Goal: Task Accomplishment & Management: Use online tool/utility

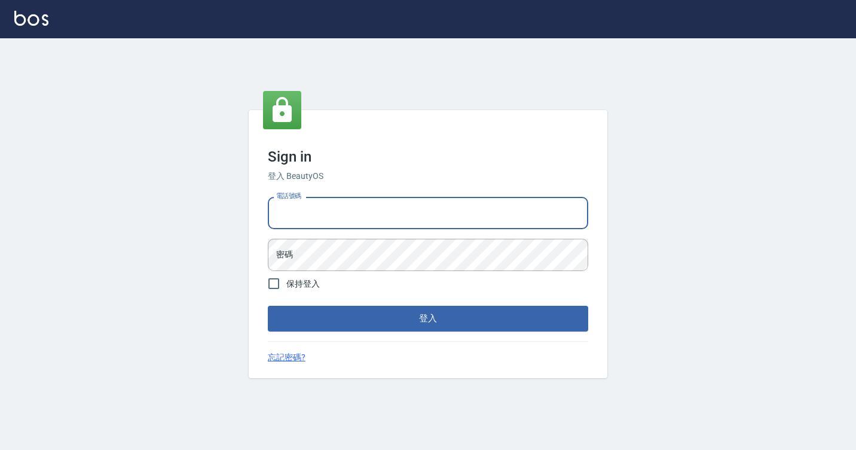
drag, startPoint x: 312, startPoint y: 216, endPoint x: 310, endPoint y: 224, distance: 8.6
click at [312, 216] on input "電話號碼" at bounding box center [428, 213] width 320 height 32
type input "7812080"
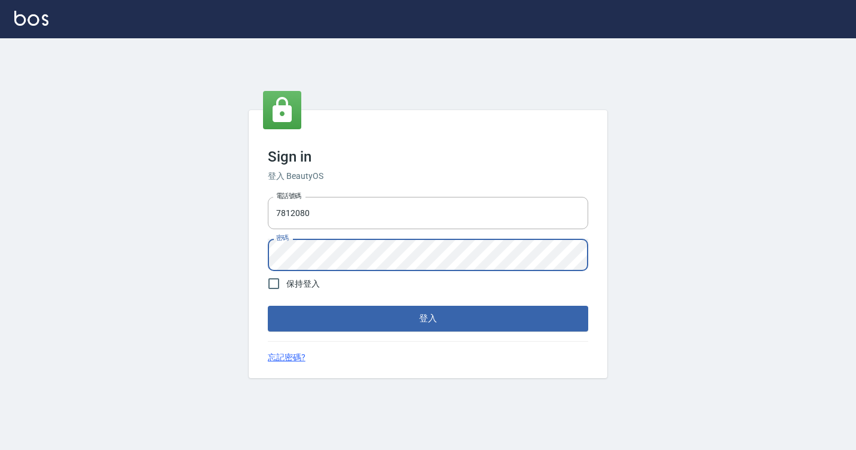
click at [268, 305] on button "登入" at bounding box center [428, 317] width 320 height 25
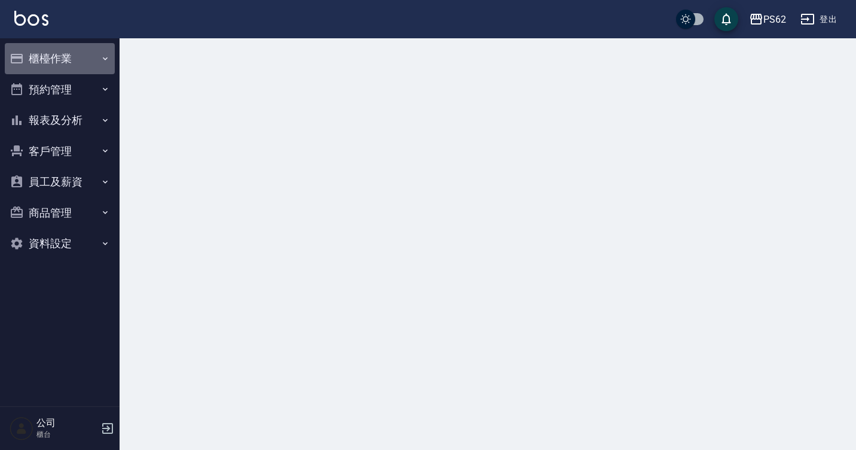
drag, startPoint x: 89, startPoint y: 70, endPoint x: 84, endPoint y: 80, distance: 11.5
click at [89, 70] on button "櫃檯作業" at bounding box center [60, 58] width 110 height 31
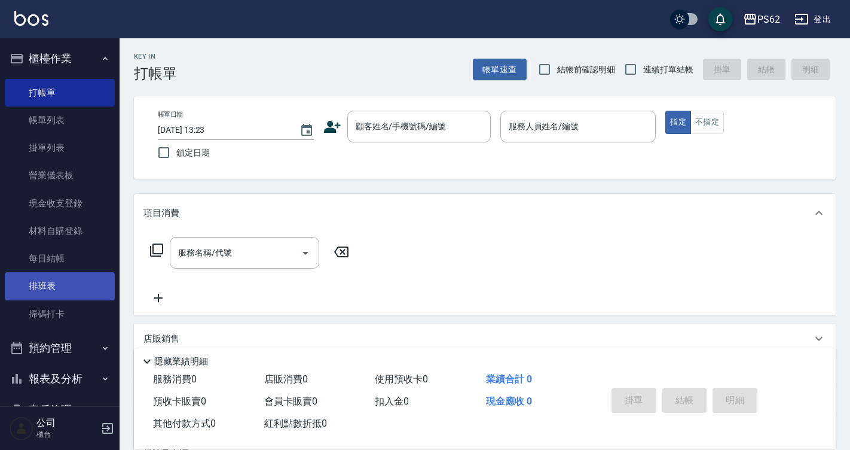
click at [60, 291] on link "排班表" at bounding box center [60, 285] width 110 height 27
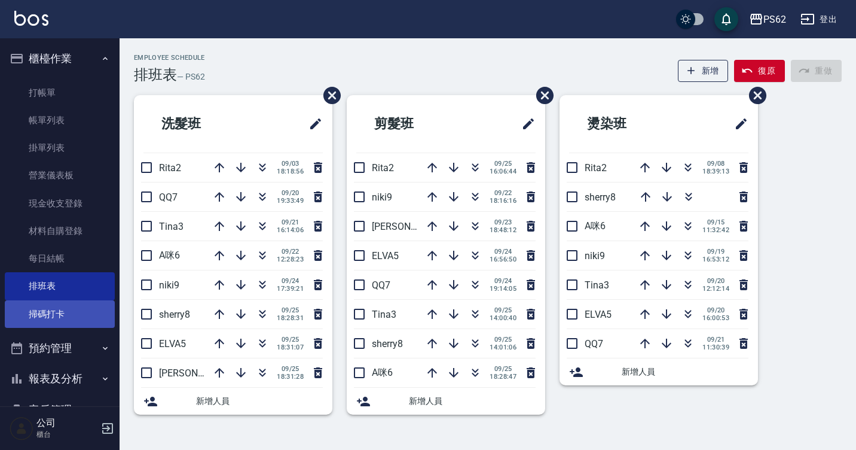
click at [42, 317] on link "掃碼打卡" at bounding box center [60, 313] width 110 height 27
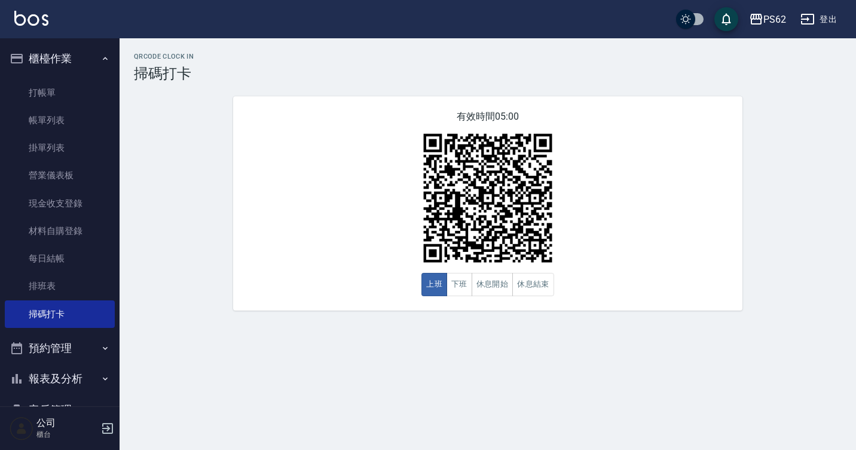
click at [271, 219] on div "有效時間 05:00 上班 下班 休息開始 休息結束" at bounding box center [487, 203] width 509 height 214
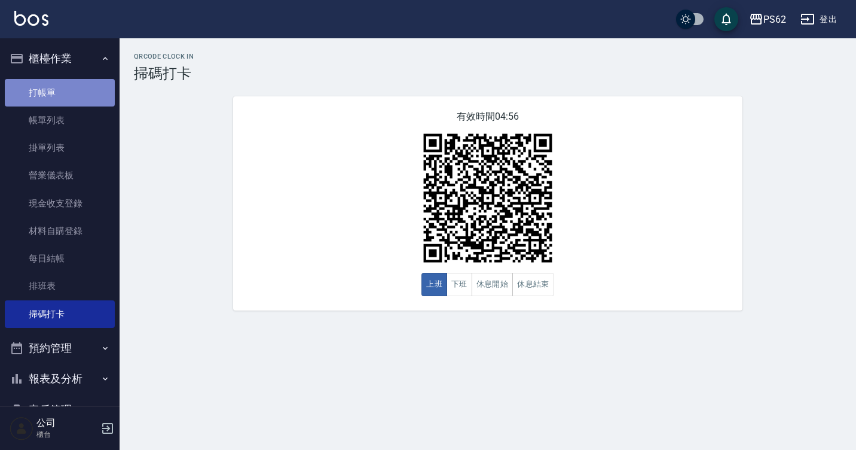
click at [66, 83] on link "打帳單" at bounding box center [60, 92] width 110 height 27
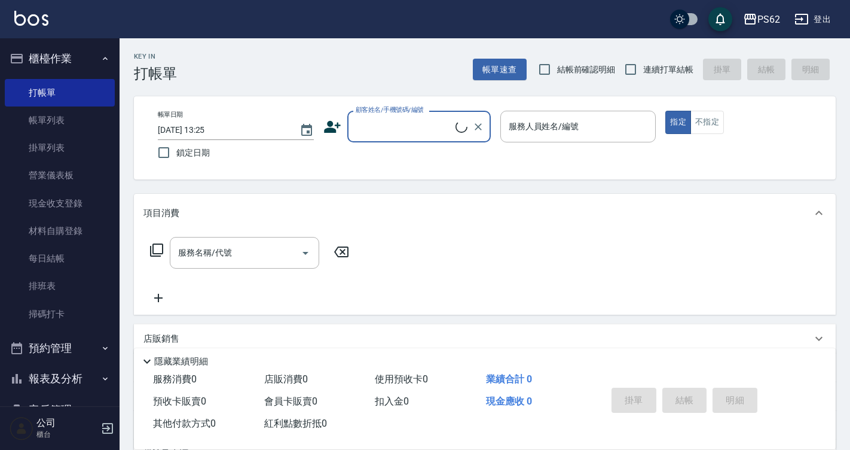
click at [385, 126] on input "顧客姓名/手機號碼/編號" at bounding box center [404, 126] width 103 height 21
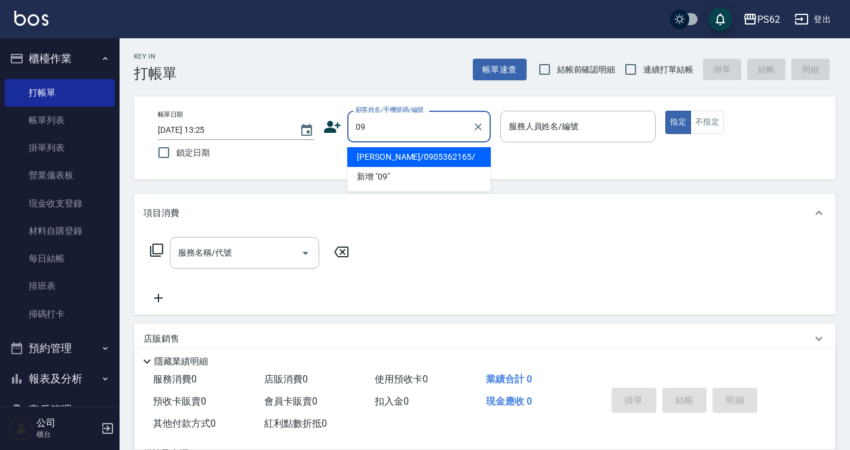
type input "0"
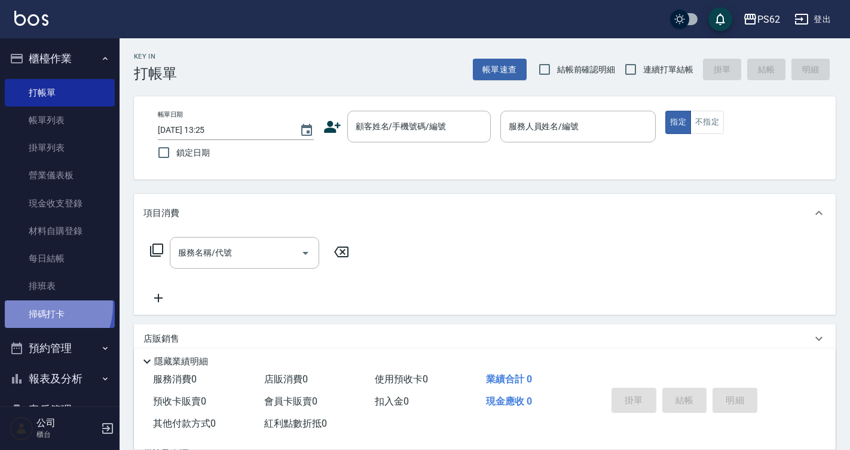
click at [38, 306] on link "掃碼打卡" at bounding box center [60, 313] width 110 height 27
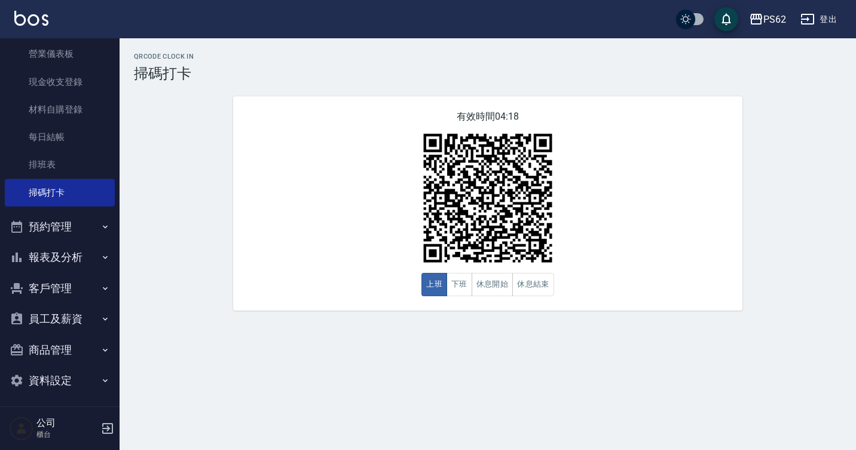
scroll to position [126, 0]
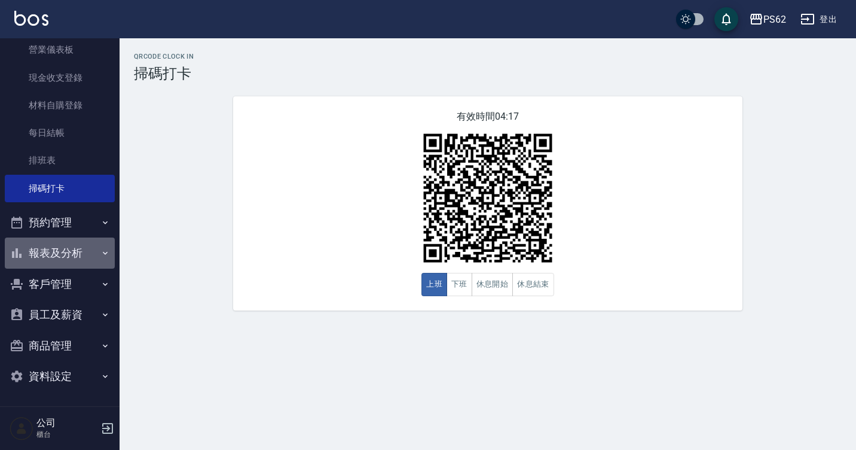
click at [84, 253] on button "報表及分析" at bounding box center [60, 252] width 110 height 31
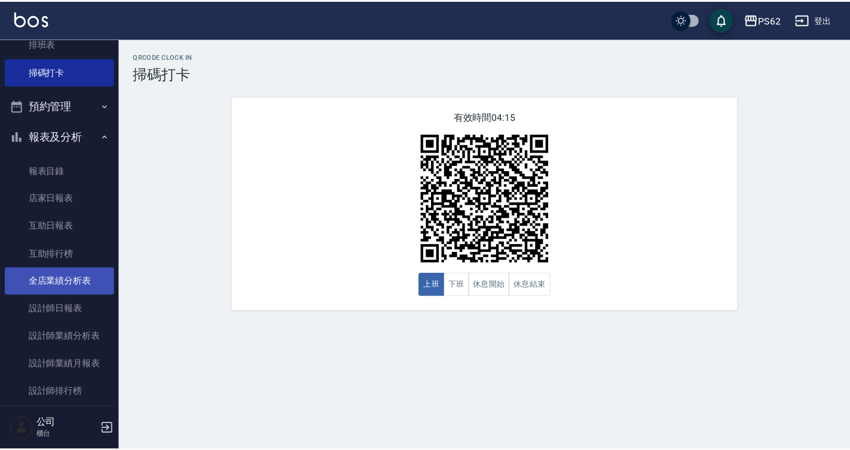
scroll to position [245, 0]
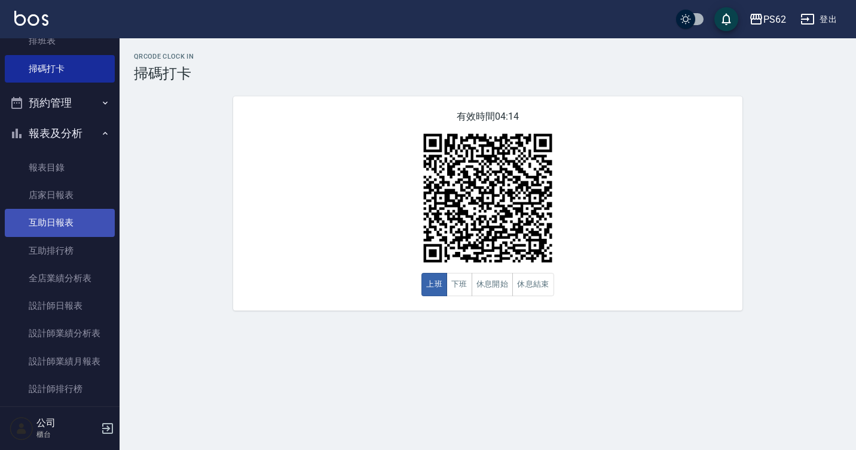
click at [81, 232] on link "互助日報表" at bounding box center [60, 222] width 110 height 27
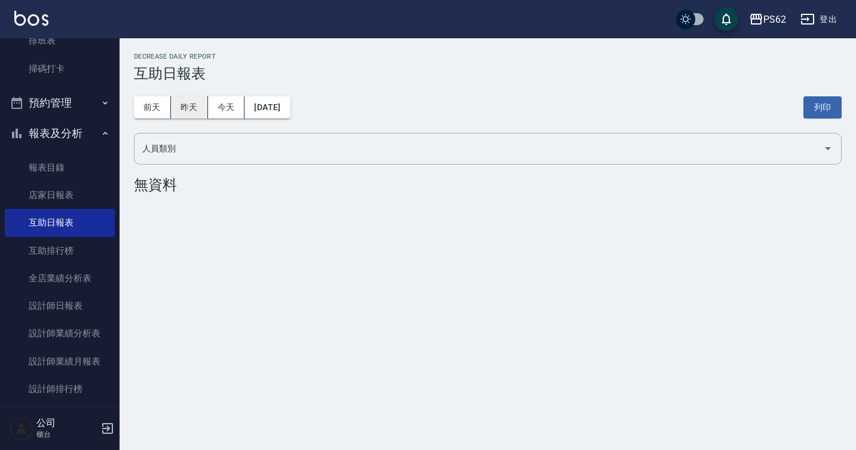
click at [195, 103] on button "昨天" at bounding box center [189, 107] width 37 height 22
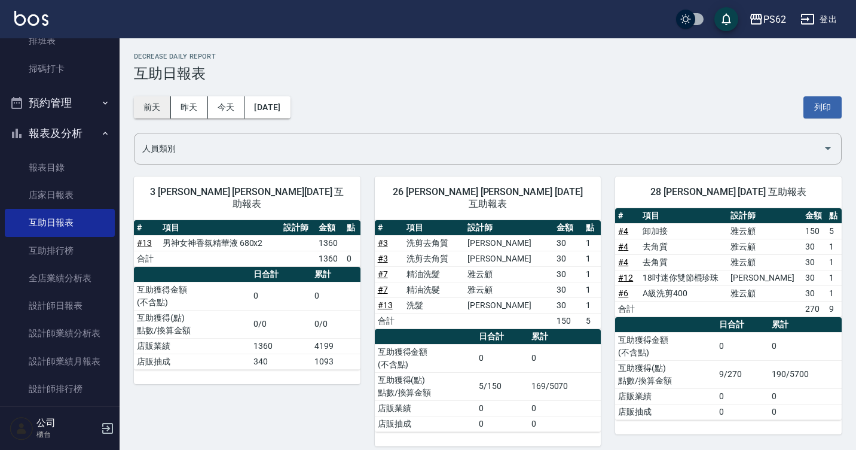
click at [143, 114] on button "前天" at bounding box center [152, 107] width 37 height 22
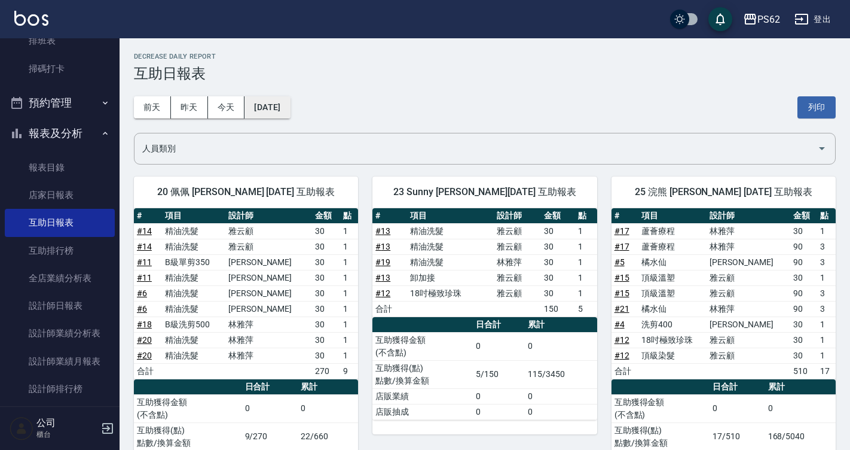
click at [269, 106] on button "[DATE]" at bounding box center [266, 107] width 45 height 22
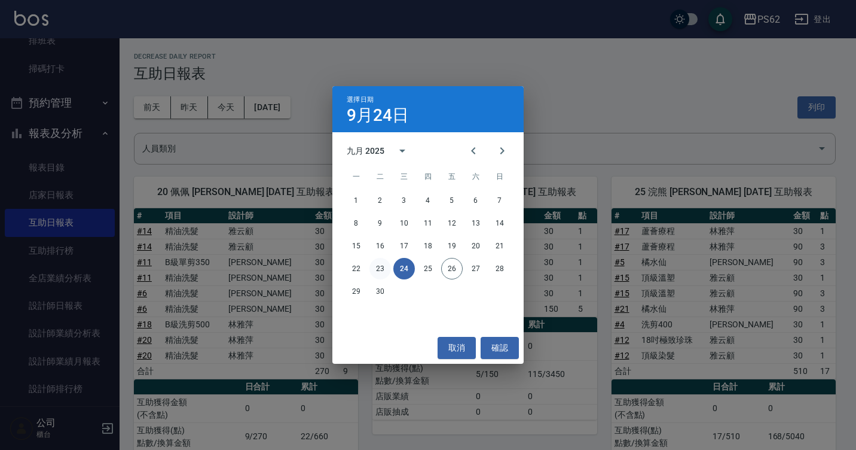
click at [381, 271] on button "23" at bounding box center [380, 269] width 22 height 22
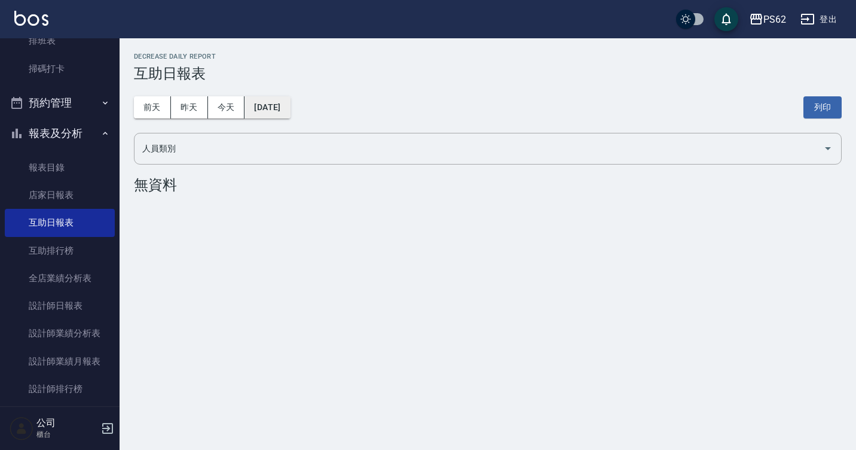
click at [290, 106] on button "[DATE]" at bounding box center [266, 107] width 45 height 22
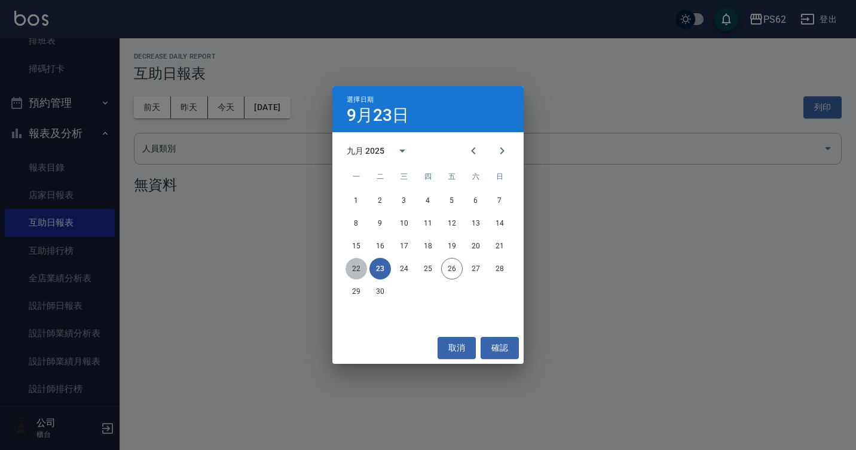
click at [355, 270] on button "22" at bounding box center [357, 269] width 22 height 22
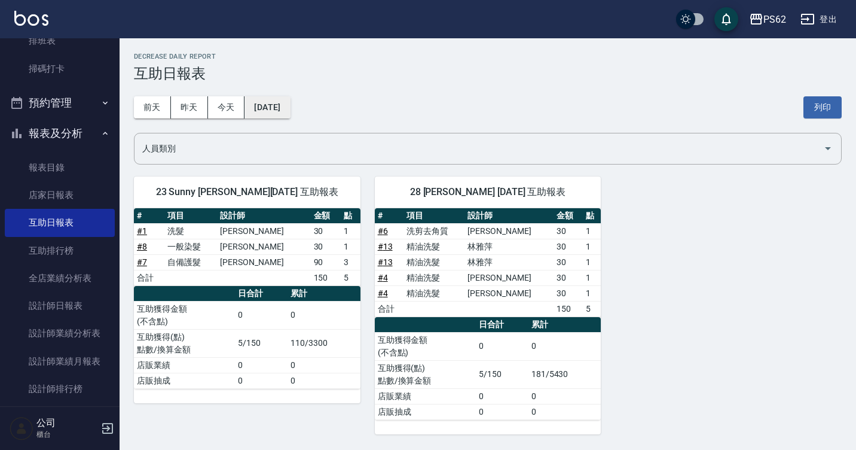
click at [290, 115] on button "[DATE]" at bounding box center [266, 107] width 45 height 22
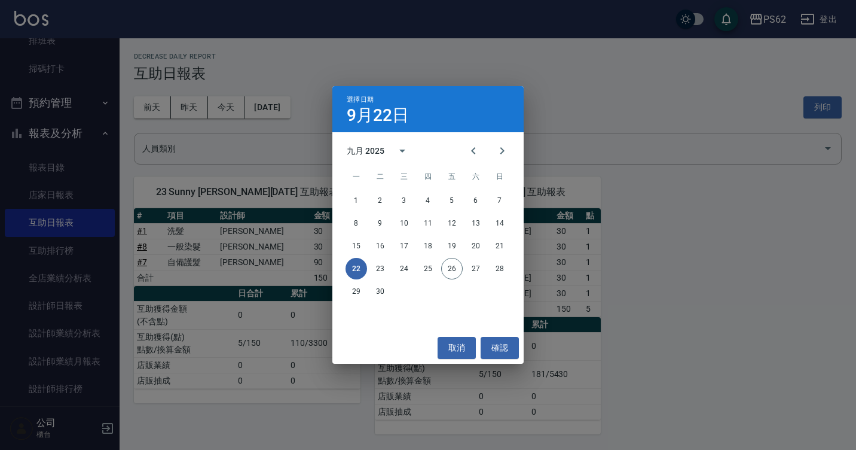
click at [665, 219] on div "選擇日期 [DATE] 九月 2025 一 二 三 四 五 六 日 1 2 3 4 5 6 7 8 9 10 11 12 13 14 15 16 17 18 …" at bounding box center [428, 225] width 856 height 450
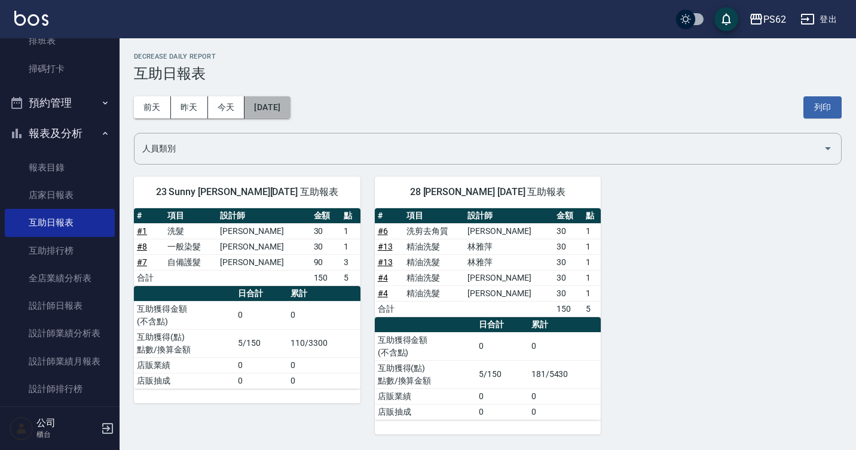
click at [290, 115] on button "[DATE]" at bounding box center [266, 107] width 45 height 22
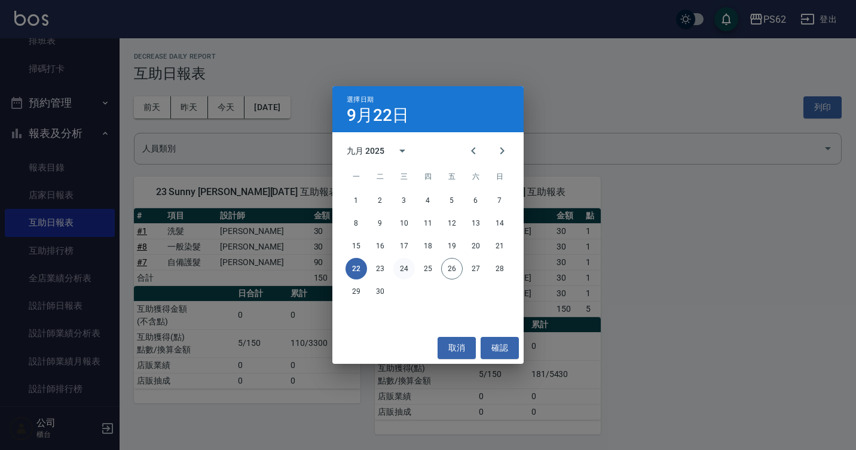
click at [406, 268] on button "24" at bounding box center [404, 269] width 22 height 22
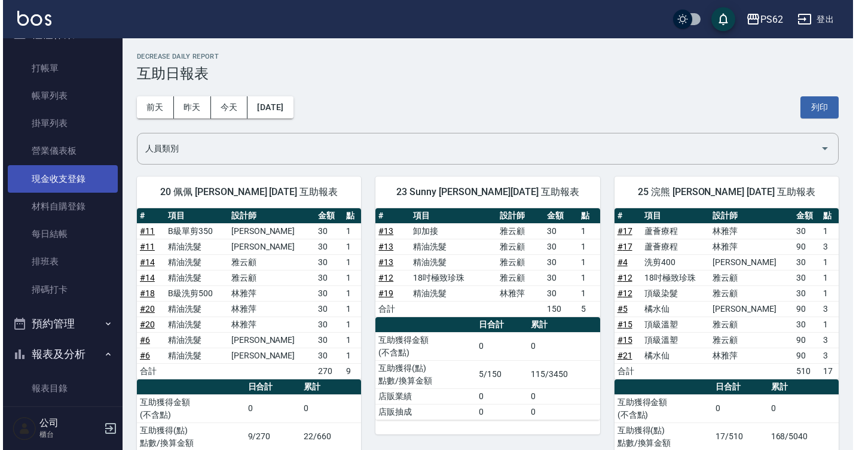
scroll to position [6, 0]
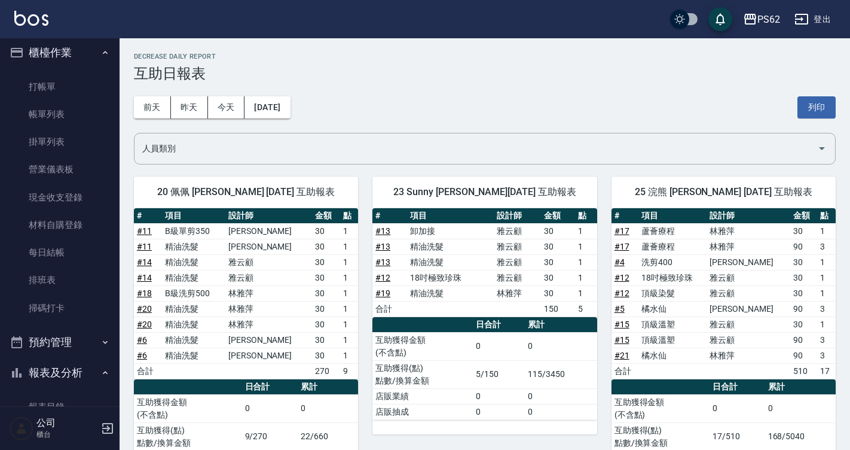
click at [52, 72] on ul "打帳單 帳單列表 掛單列表 營業儀表板 現金收支登錄 材料自購登錄 每日結帳 排班表 掃碼打卡" at bounding box center [60, 197] width 110 height 258
click at [58, 89] on link "打帳單" at bounding box center [60, 86] width 110 height 27
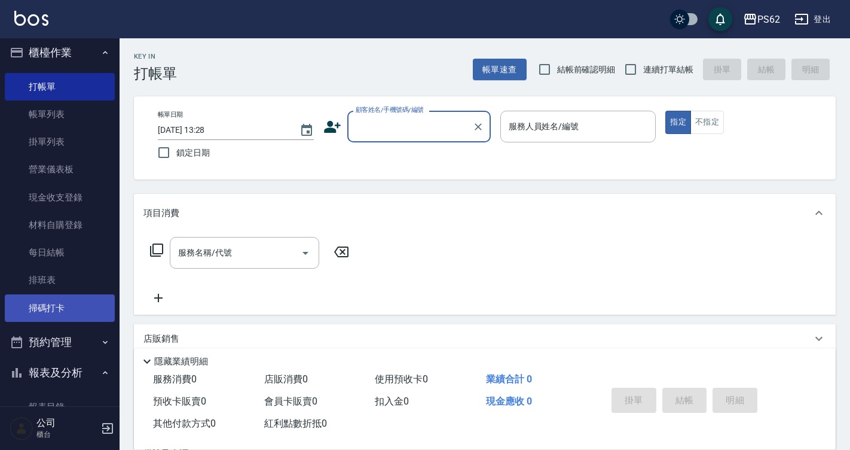
drag, startPoint x: 39, startPoint y: 274, endPoint x: 50, endPoint y: 301, distance: 29.3
click at [39, 274] on link "排班表" at bounding box center [60, 279] width 110 height 27
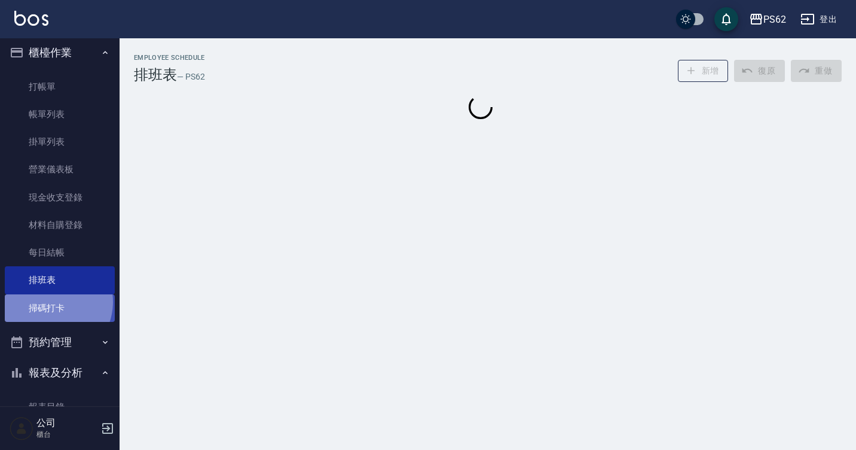
click at [48, 301] on link "掃碼打卡" at bounding box center [60, 307] width 110 height 27
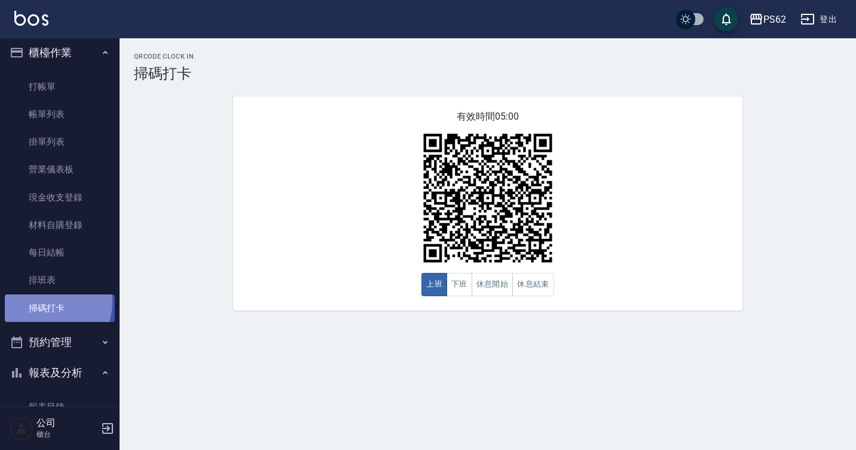
click at [48, 301] on link "掃碼打卡" at bounding box center [60, 307] width 110 height 27
click at [460, 291] on button "下班" at bounding box center [460, 284] width 26 height 23
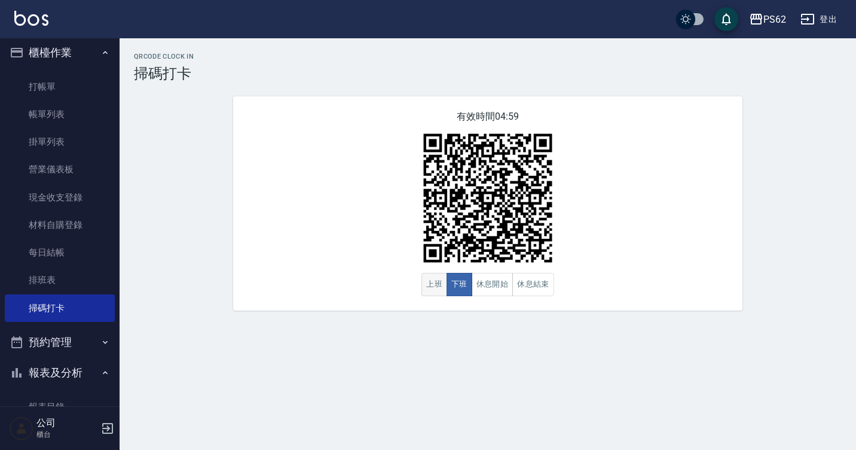
click at [425, 284] on div "有效時間 04:59 上班 下班 休息開始 休息結束" at bounding box center [487, 203] width 509 height 214
click at [436, 284] on button "上班" at bounding box center [434, 284] width 26 height 23
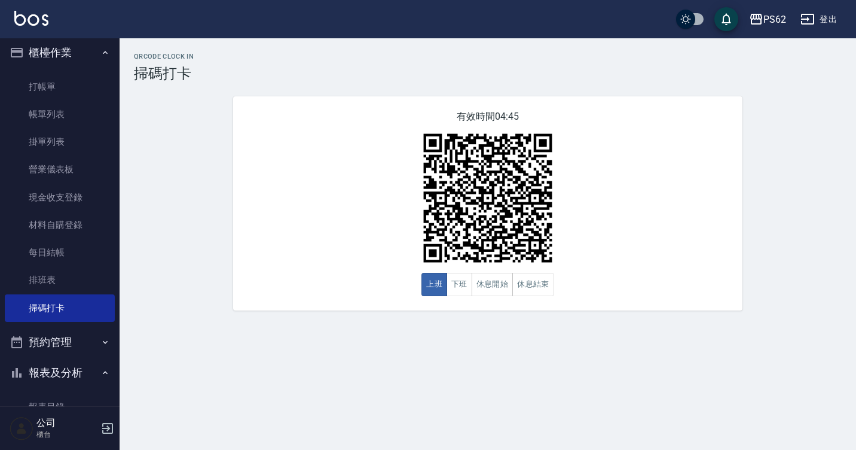
click at [812, 404] on div "QRcode Clock In 掃碼打卡 有效時間 04:45 上班 下班 休息開始 休息結束" at bounding box center [428, 225] width 856 height 450
click at [799, 319] on div "QRcode Clock In 掃碼打卡 有效時間 04:37 上班 下班 休息開始 休息結束" at bounding box center [488, 181] width 736 height 286
drag, startPoint x: 793, startPoint y: 409, endPoint x: 803, endPoint y: 433, distance: 25.2
click at [796, 409] on div "QRcode Clock In 掃碼打卡 有效時間 04:29 上班 下班 休息開始 休息結束" at bounding box center [428, 225] width 856 height 450
